Goal: Information Seeking & Learning: Learn about a topic

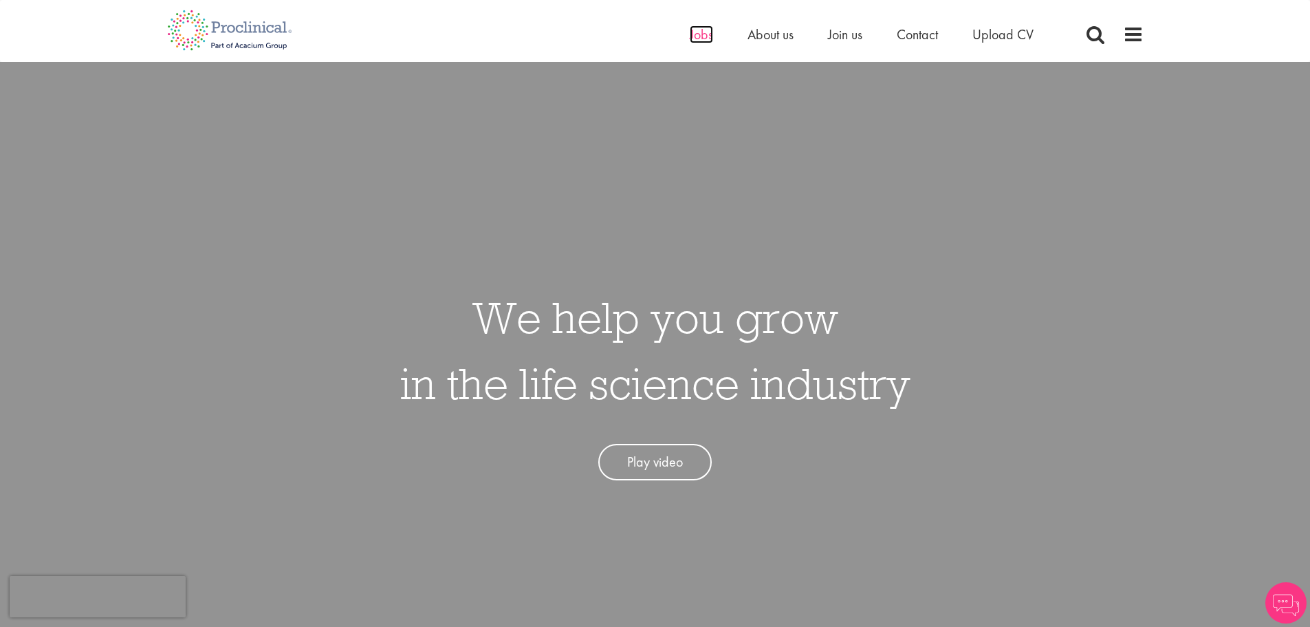
click at [702, 36] on span "Jobs" at bounding box center [701, 34] width 23 height 18
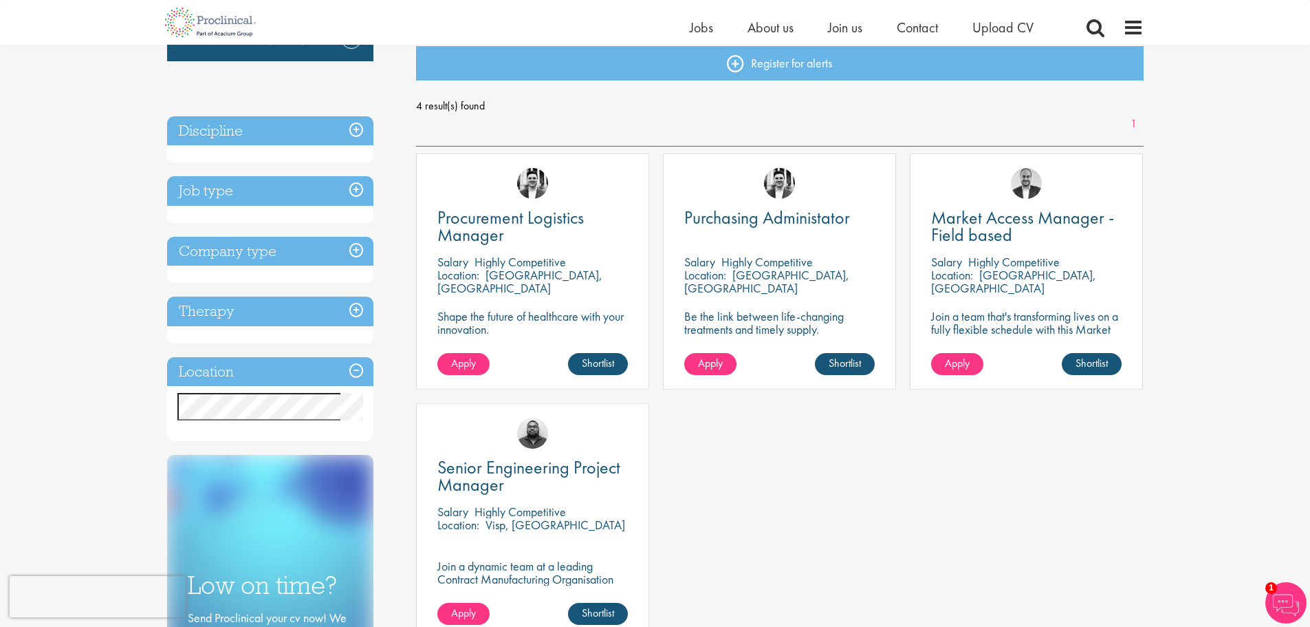
scroll to position [138, 0]
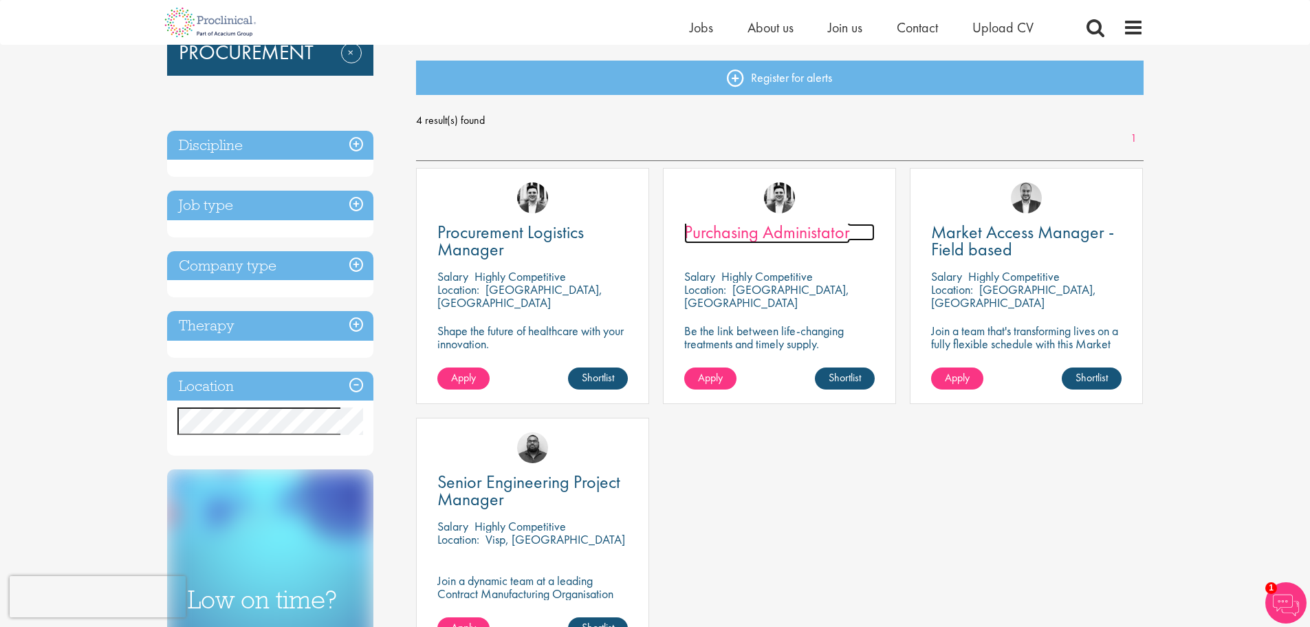
click at [733, 234] on span "Purchasing Administator" at bounding box center [767, 231] width 166 height 23
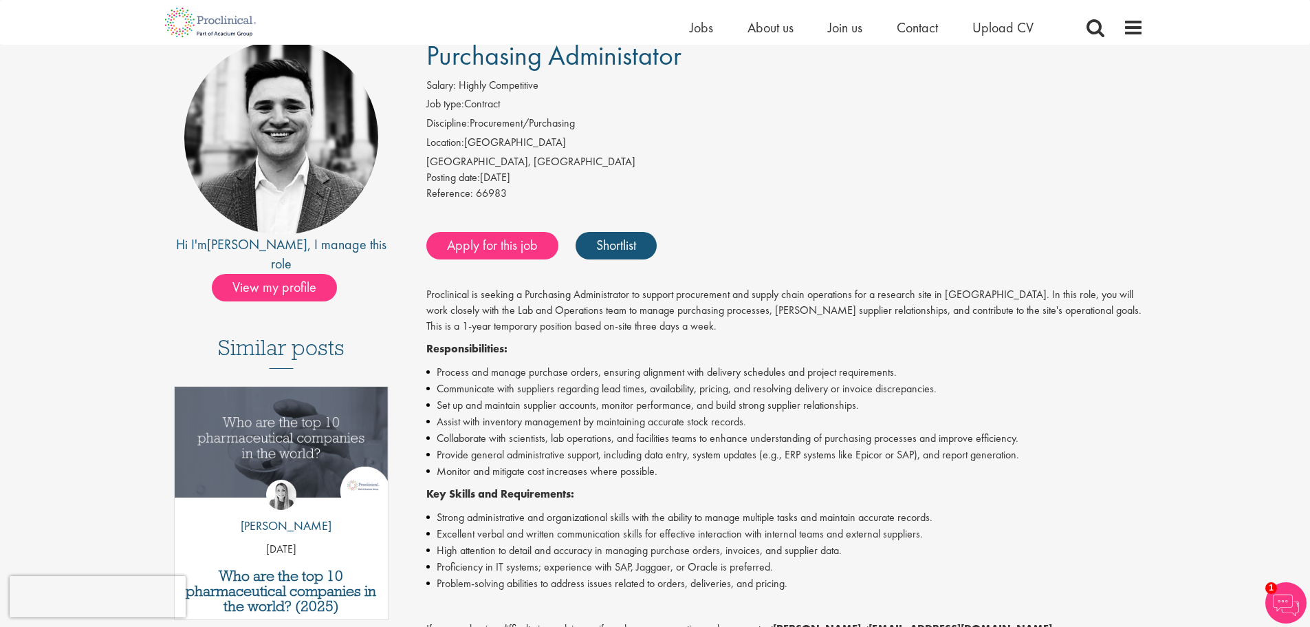
scroll to position [138, 0]
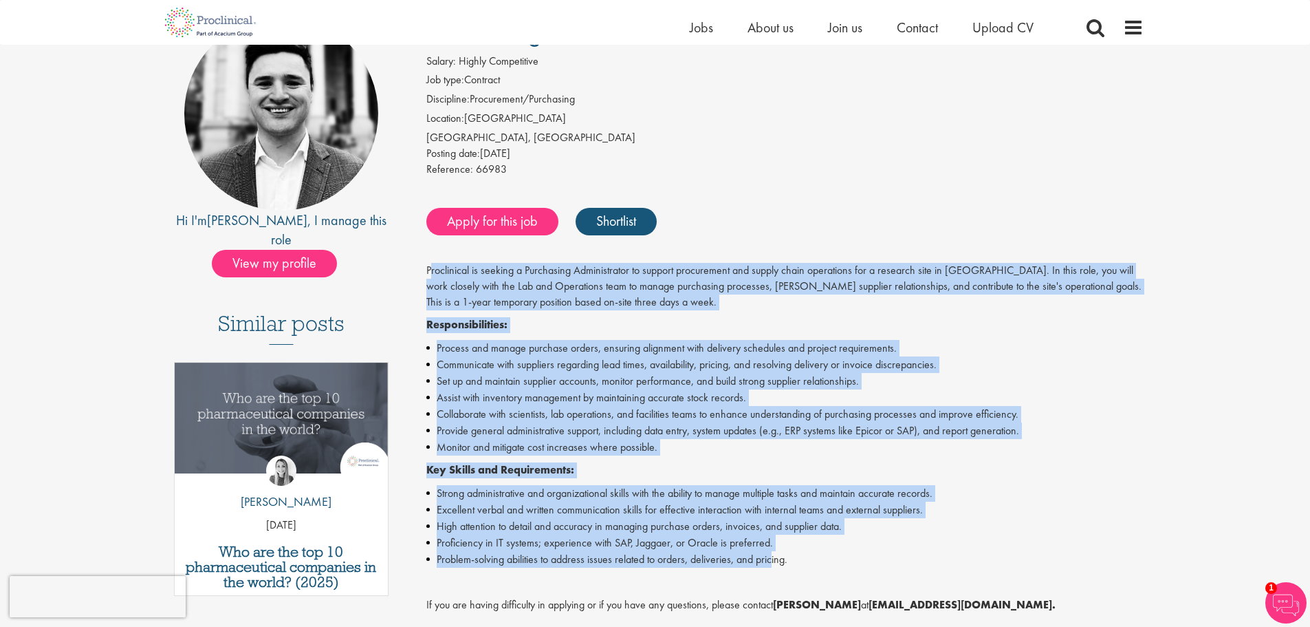
drag, startPoint x: 429, startPoint y: 267, endPoint x: 773, endPoint y: 563, distance: 453.6
click at [773, 563] on div "Proclinical is seeking a Purchasing Administrator to support procurement and su…" at bounding box center [784, 514] width 717 height 503
copy div "roclinical is seeking a Purchasing Administrator to support procurement and sup…"
